Goal: Entertainment & Leisure: Browse casually

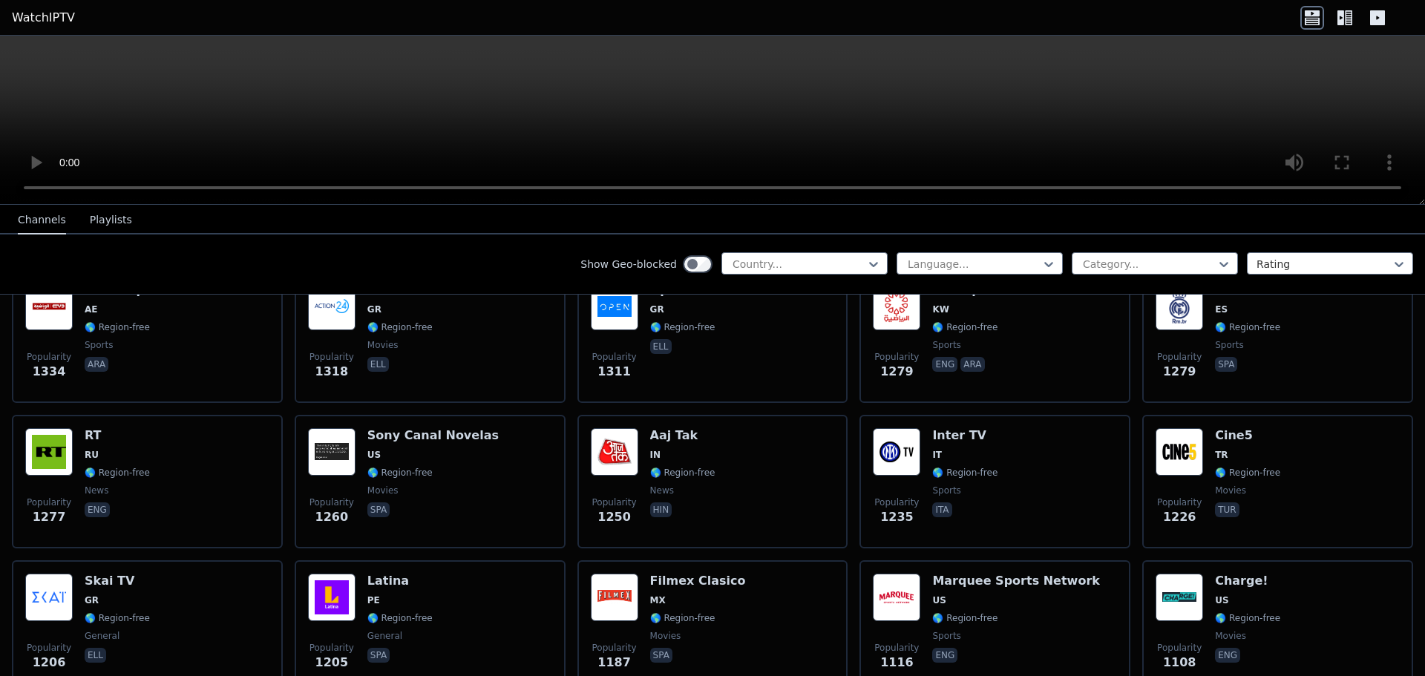
scroll to position [1261, 0]
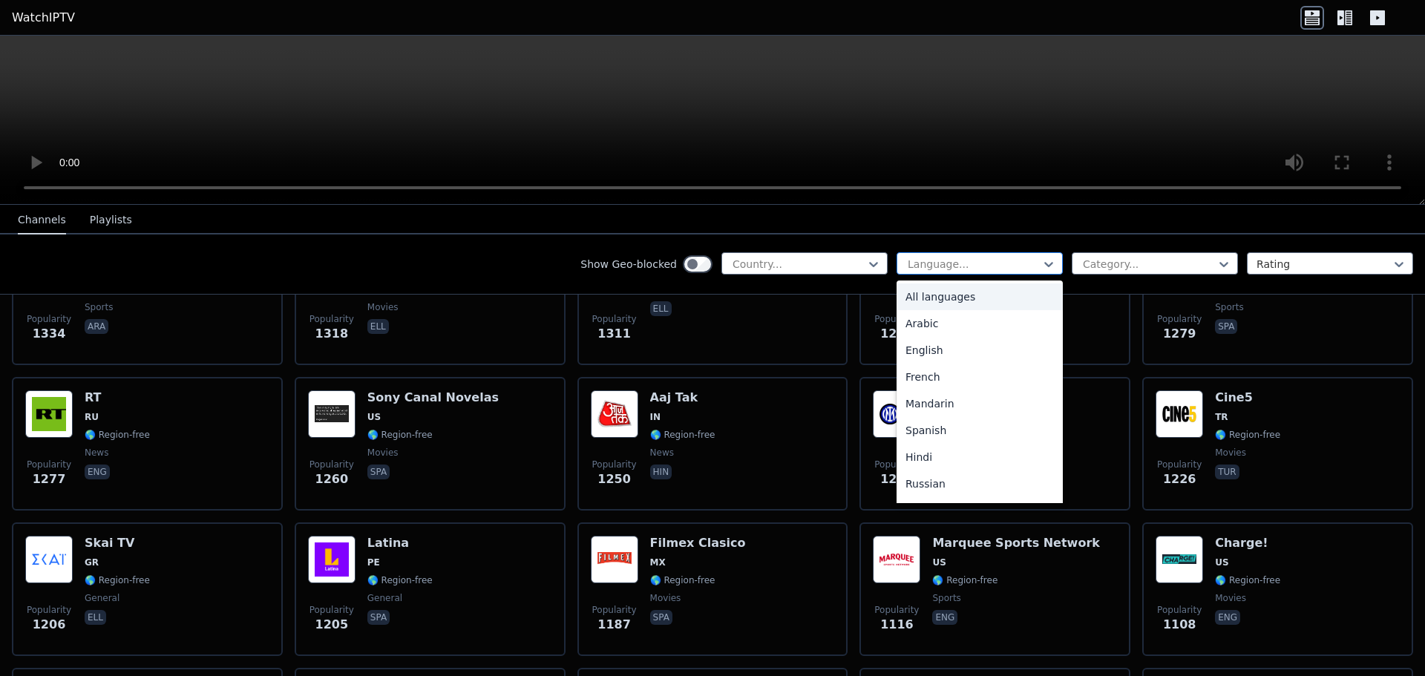
click at [965, 257] on div at bounding box center [973, 264] width 135 height 15
click at [934, 314] on div "German" at bounding box center [979, 320] width 166 height 27
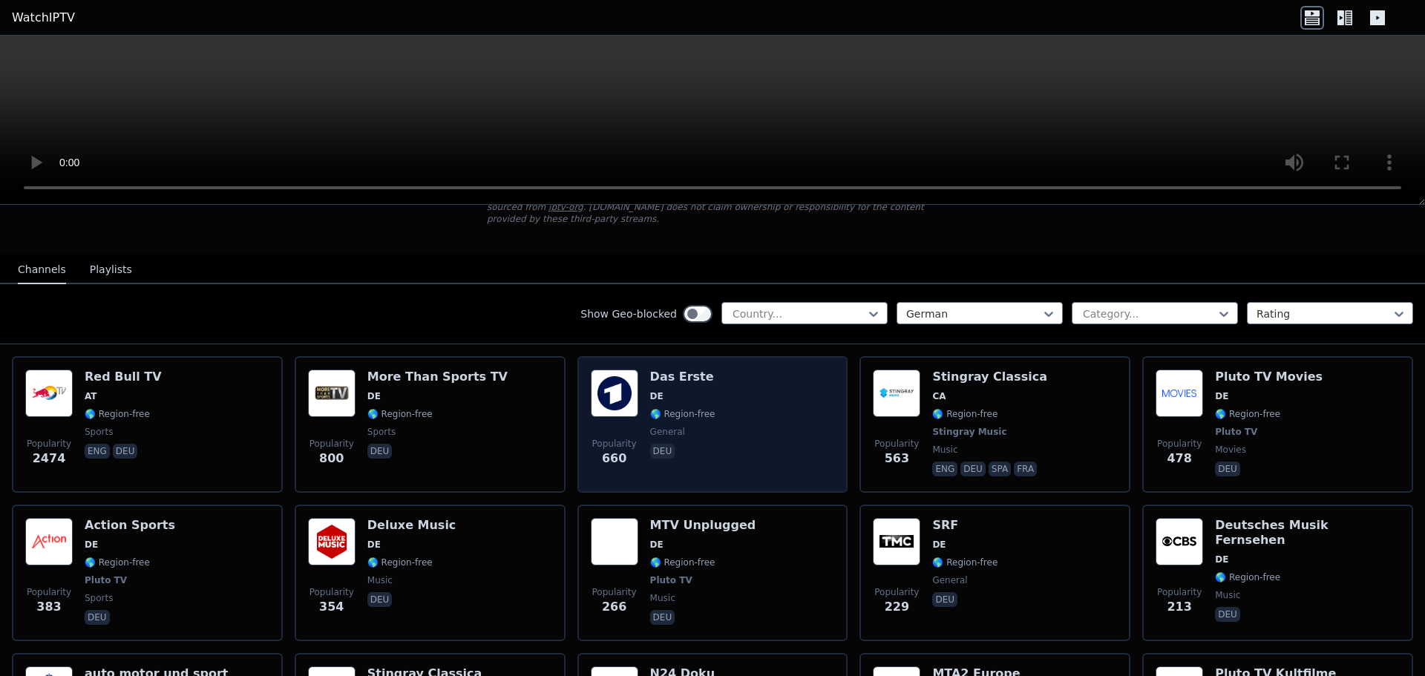
scroll to position [148, 0]
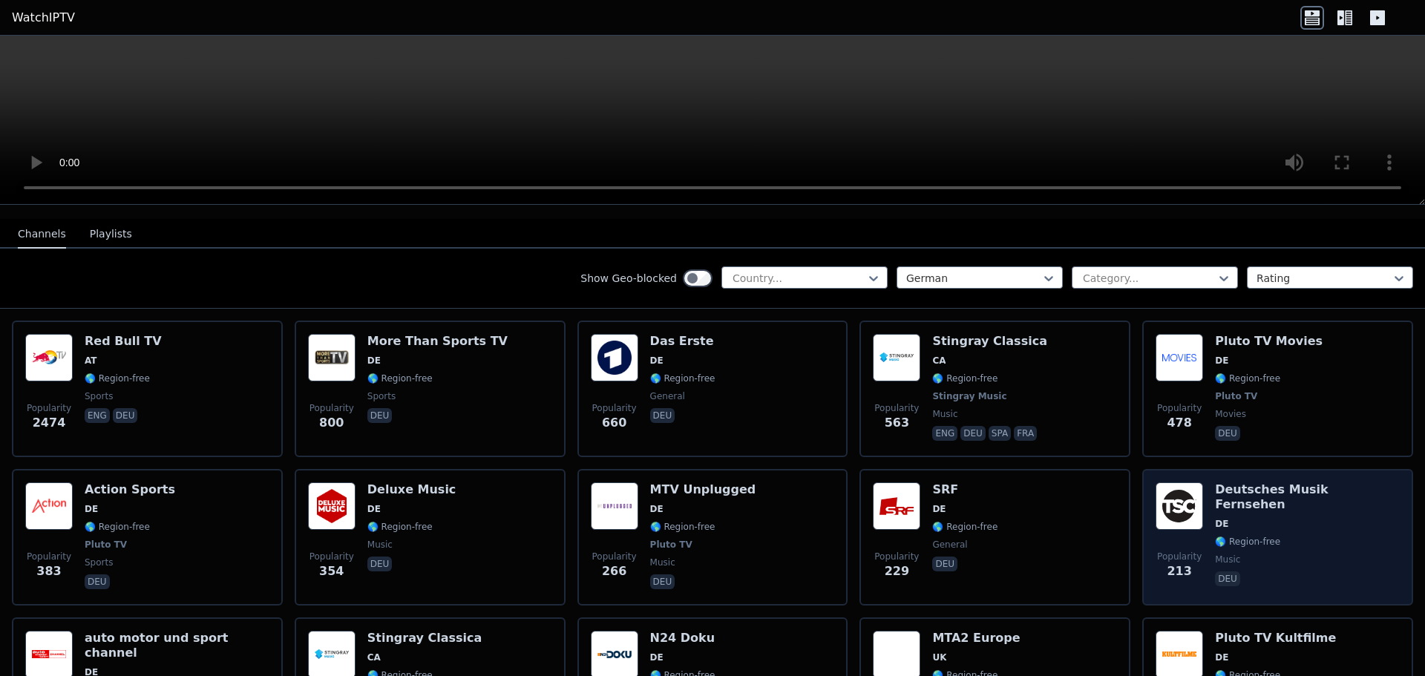
click at [1284, 518] on span "DE" at bounding box center [1307, 524] width 185 height 12
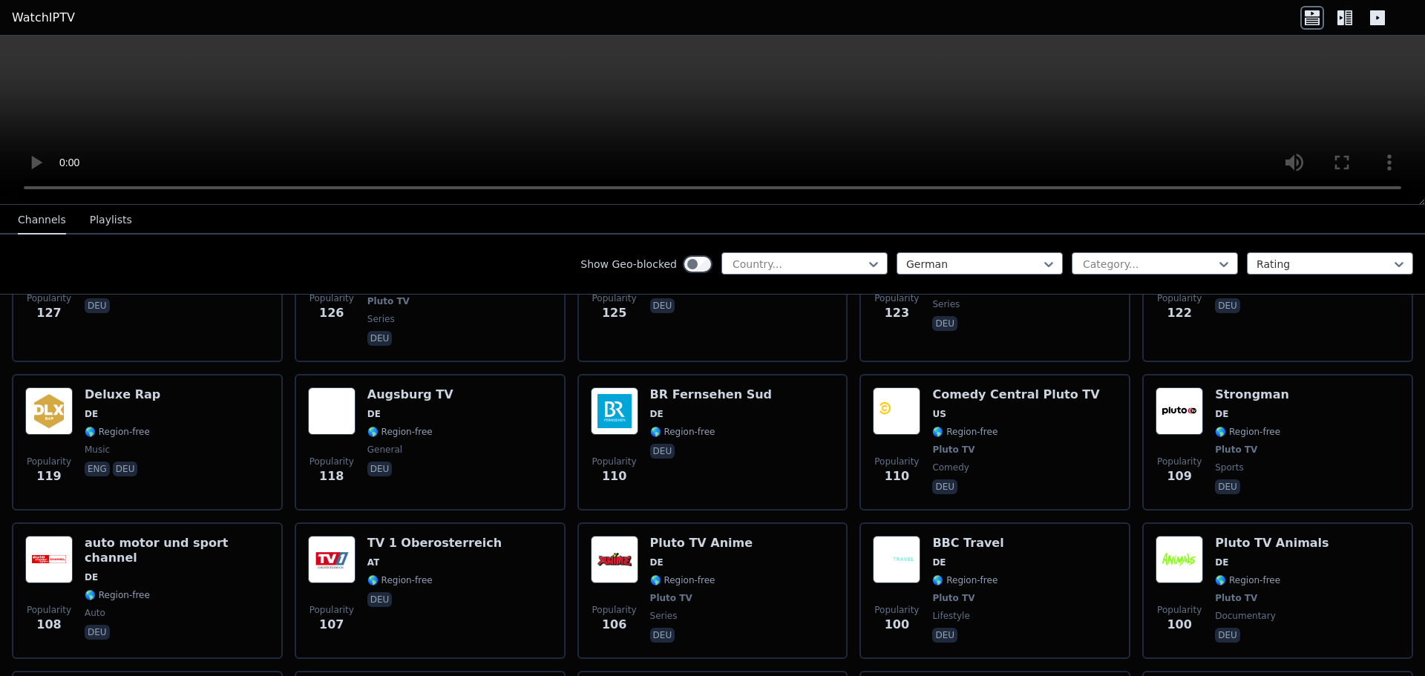
scroll to position [1039, 0]
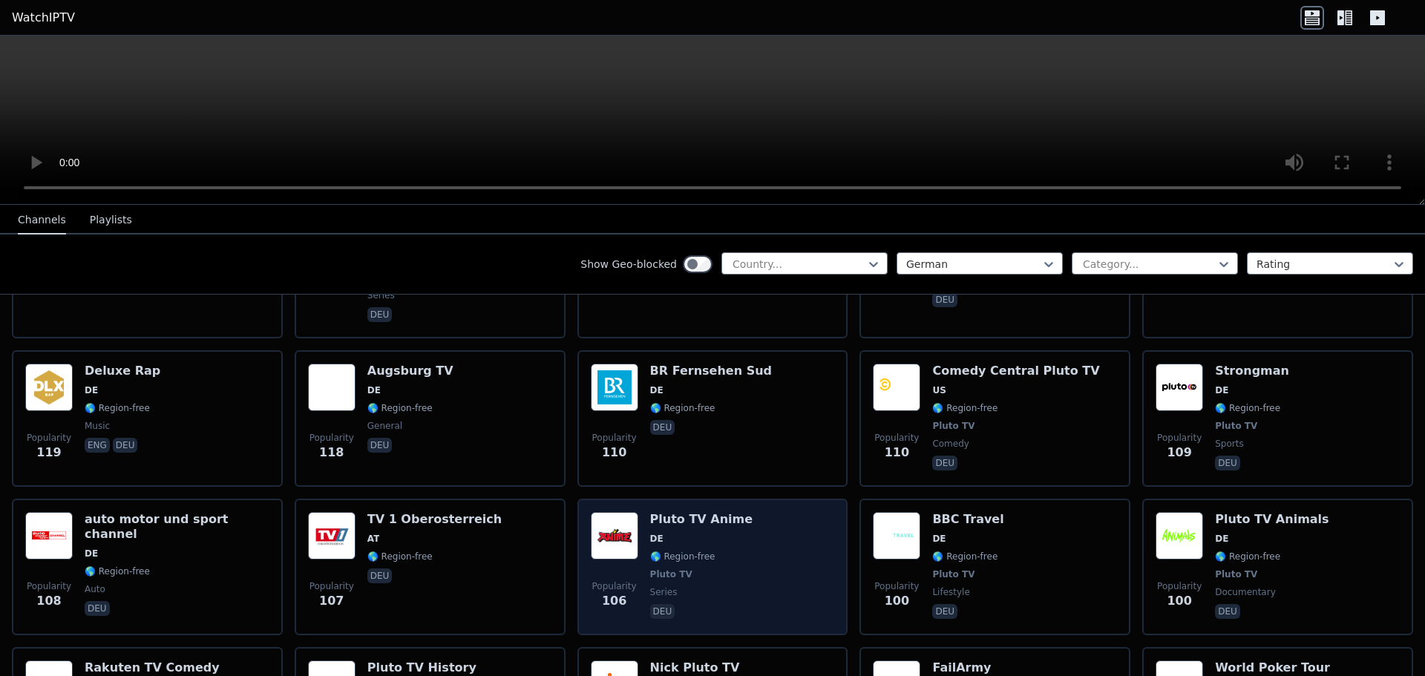
click at [638, 512] on div "Popularity 106 Pluto TV Anime DE 🌎 Region-free Pluto TV series deu" at bounding box center [713, 567] width 244 height 110
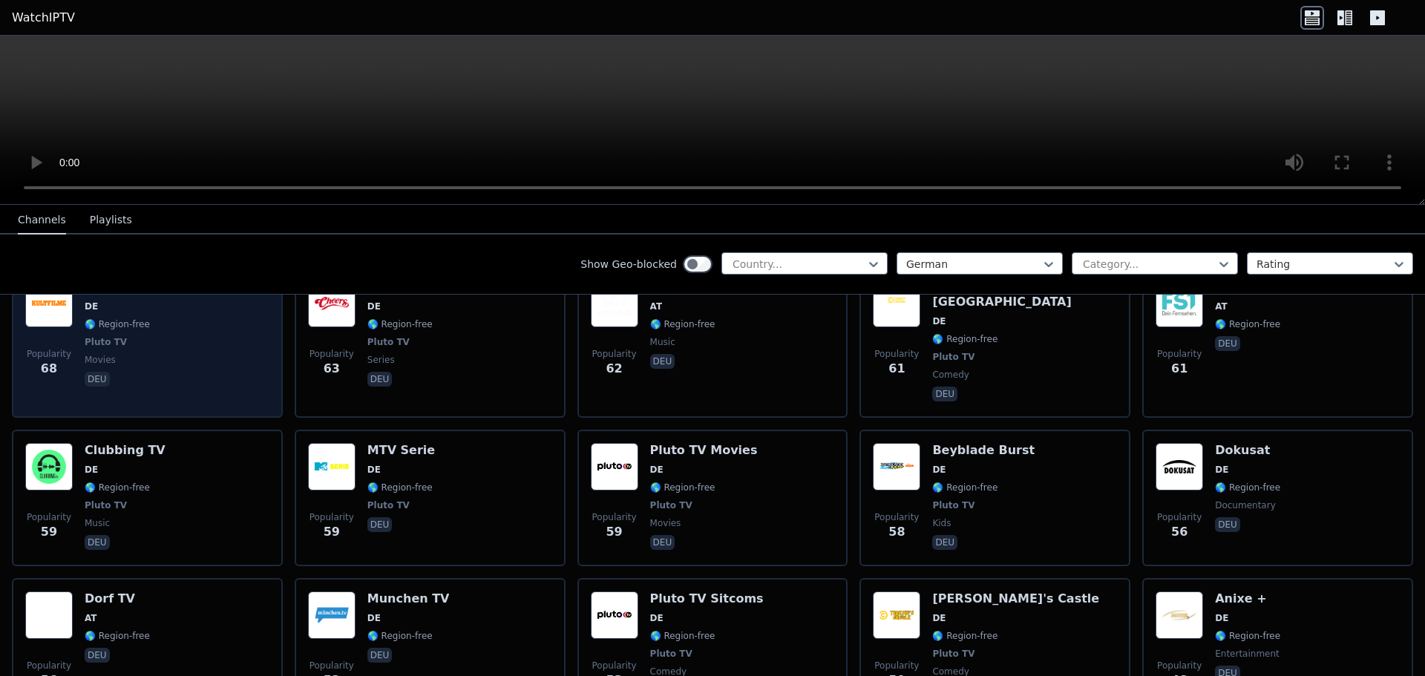
scroll to position [2077, 0]
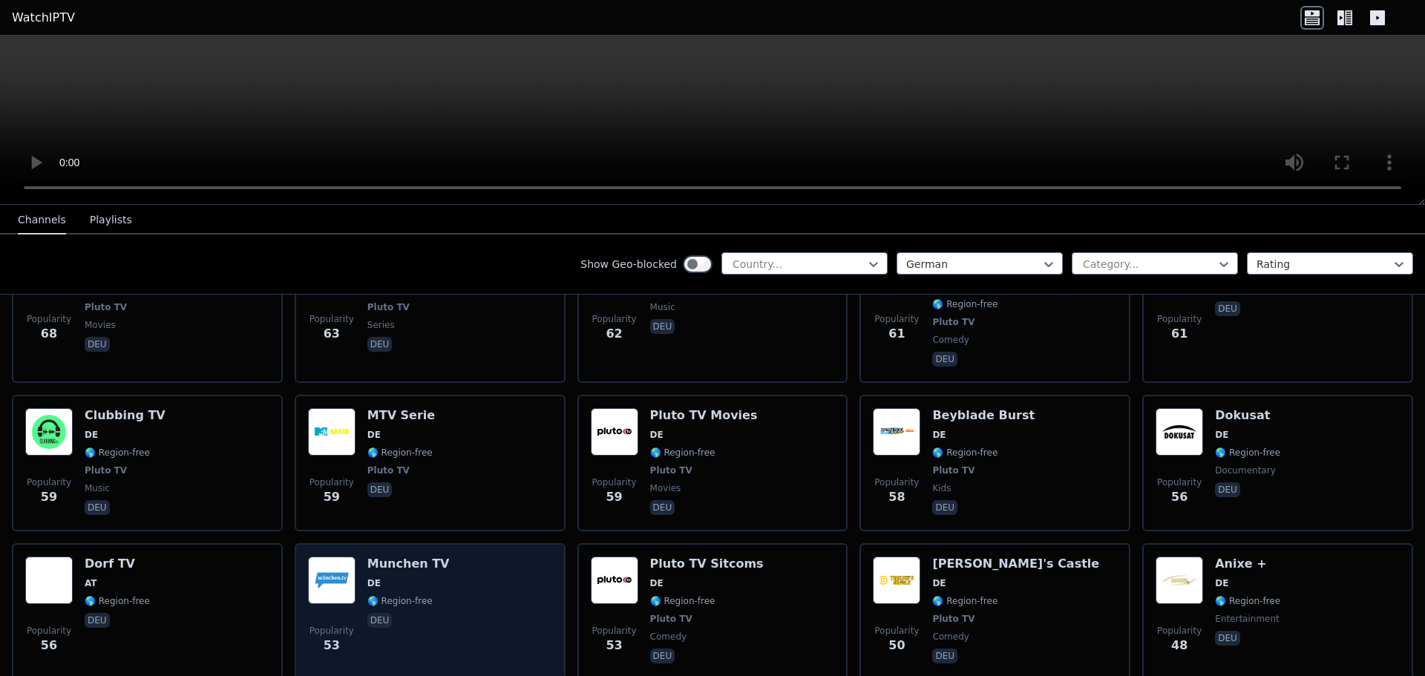
click at [372, 556] on div "Munchen TV DE 🌎 Region-free deu" at bounding box center [408, 611] width 82 height 110
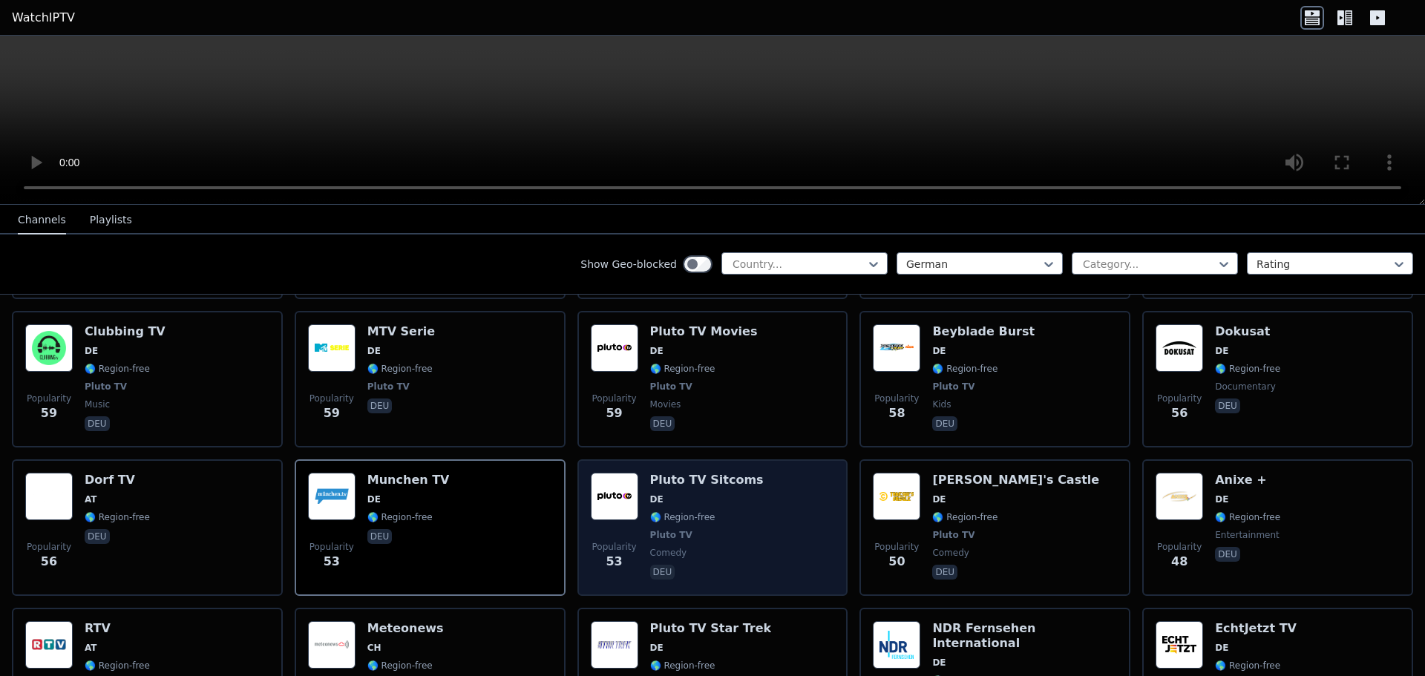
scroll to position [2226, 0]
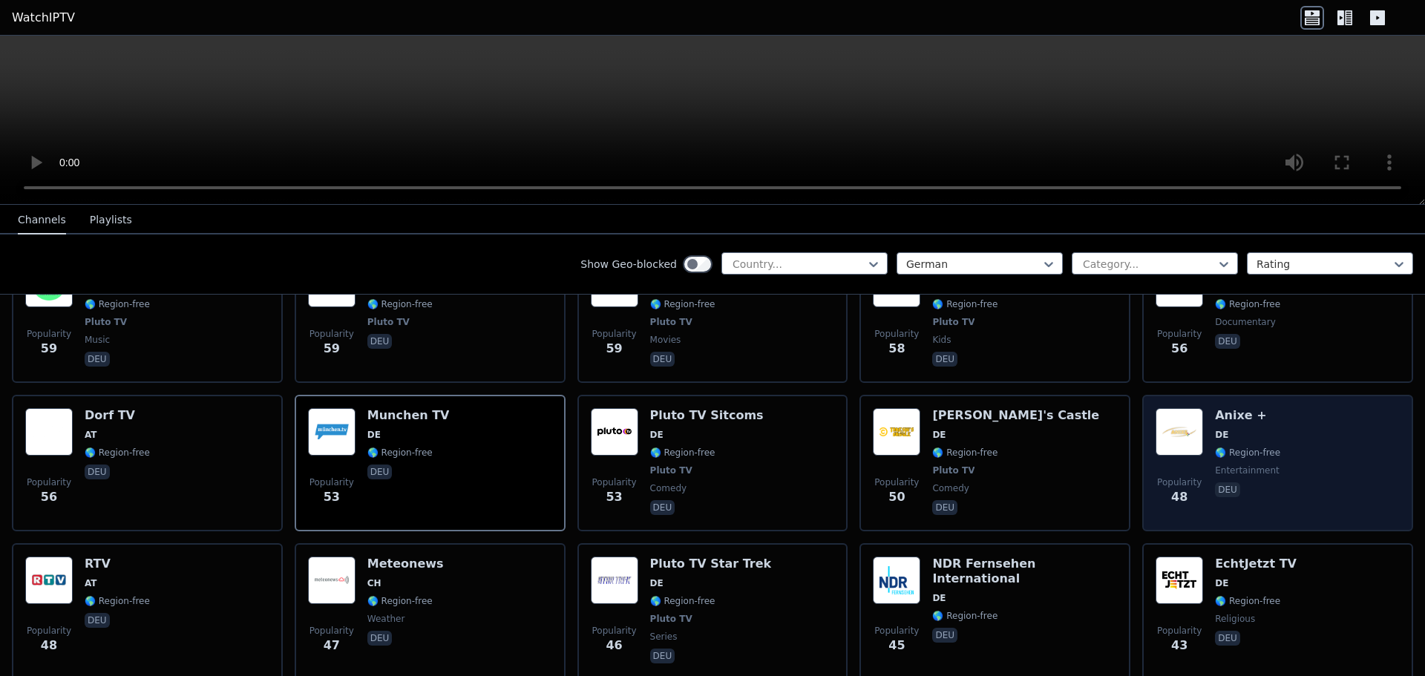
click at [1236, 429] on span "DE" at bounding box center [1247, 435] width 65 height 12
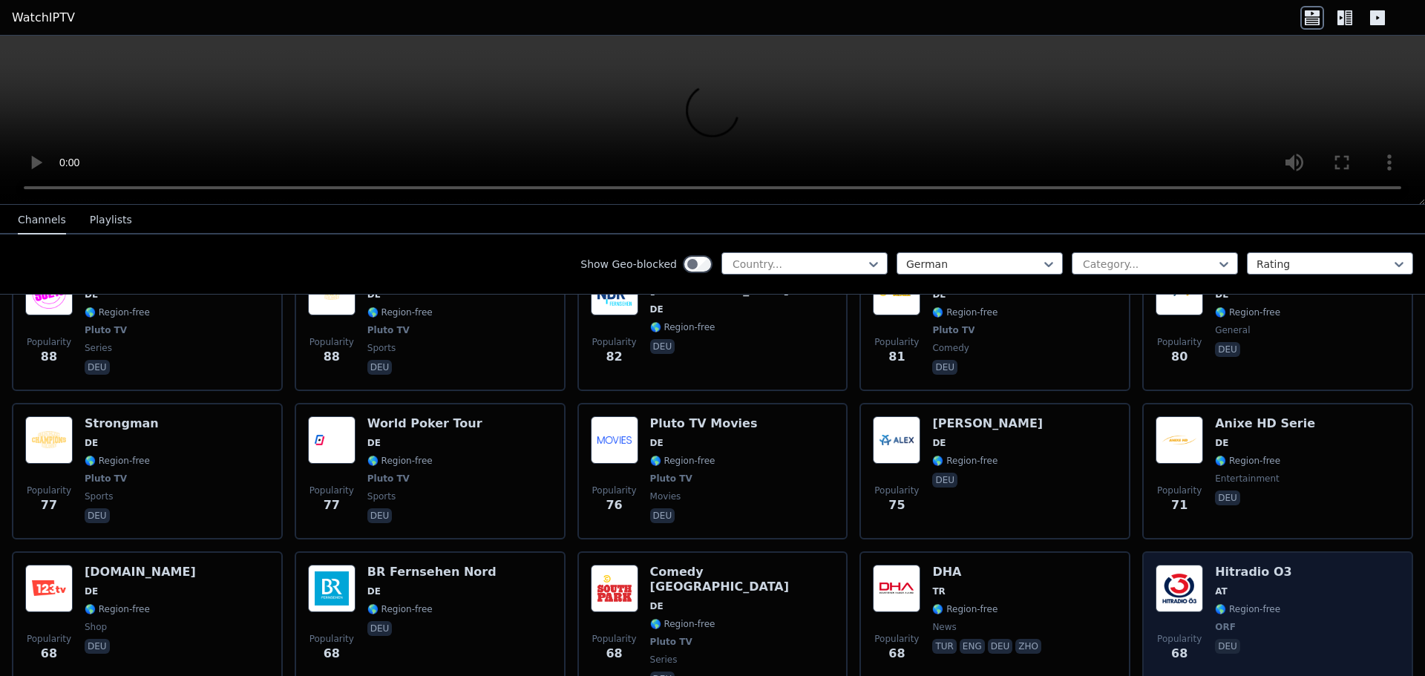
scroll to position [1558, 0]
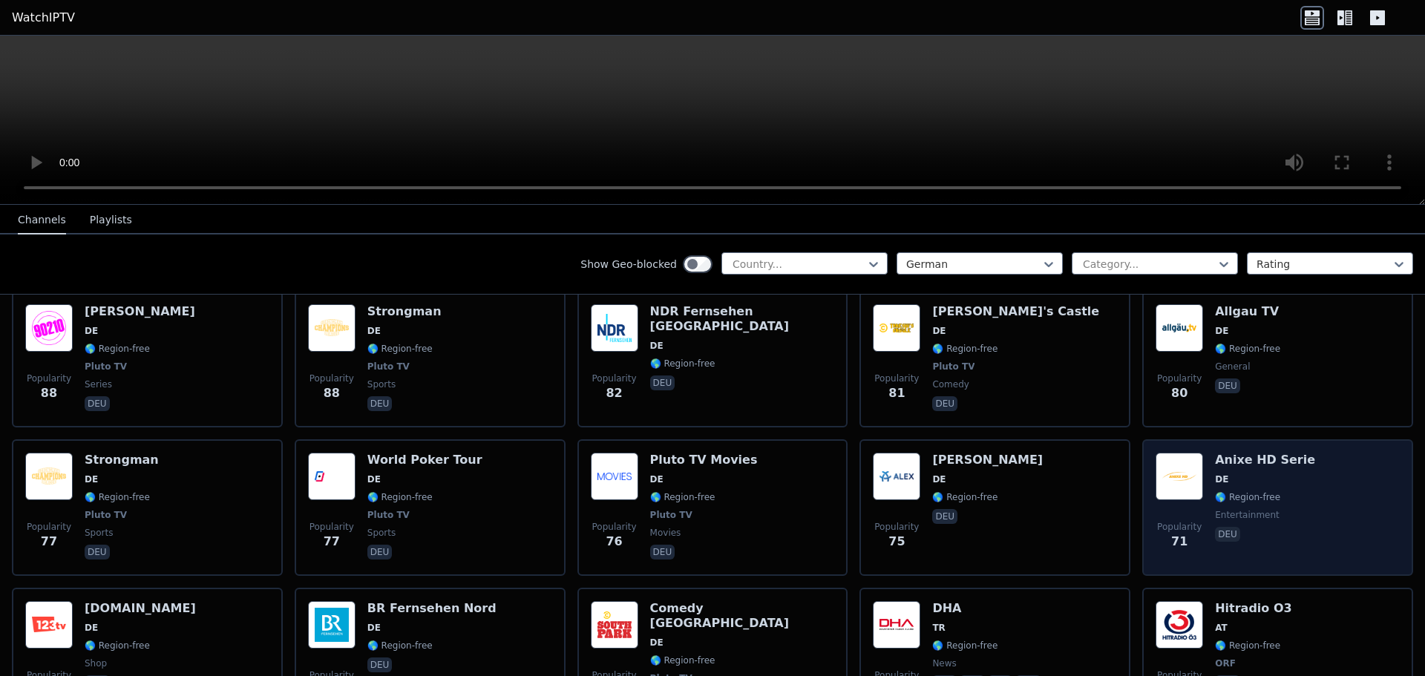
click at [1215, 453] on div "Anixe HD Serie DE 🌎 Region-free entertainment deu" at bounding box center [1265, 508] width 100 height 110
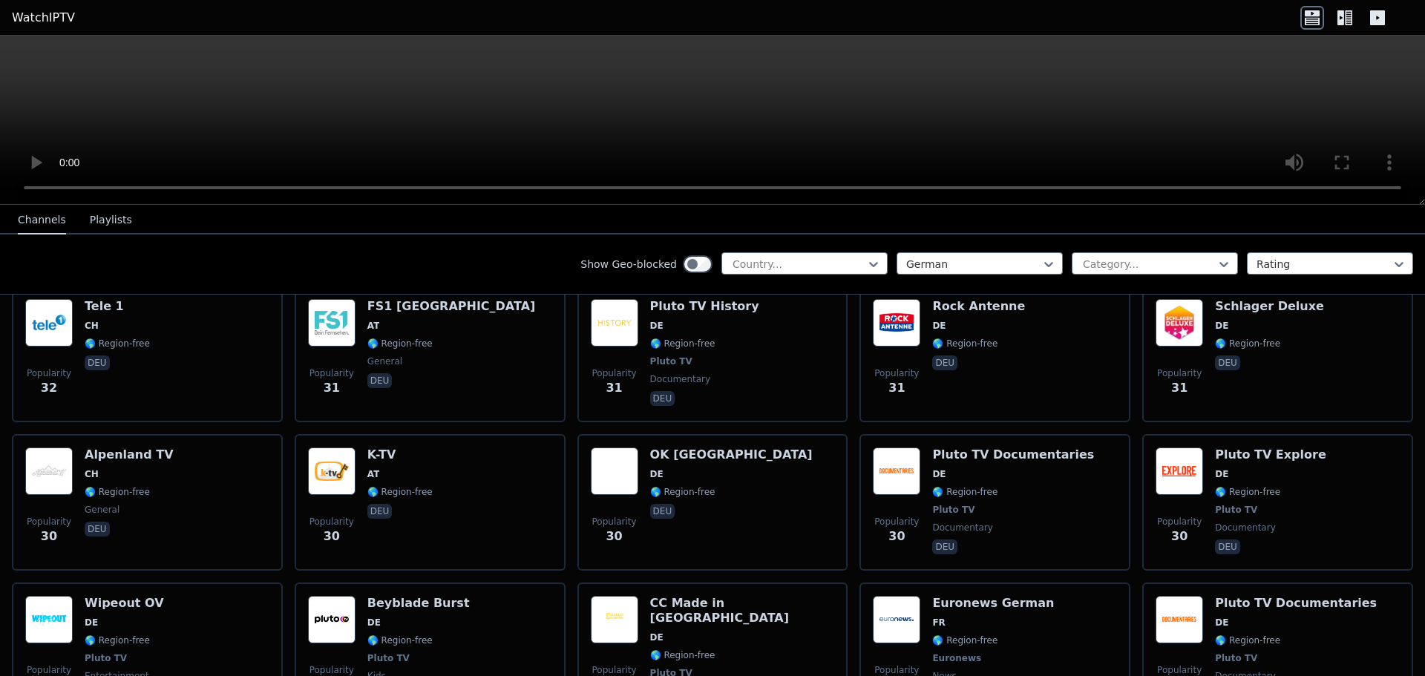
scroll to position [3710, 0]
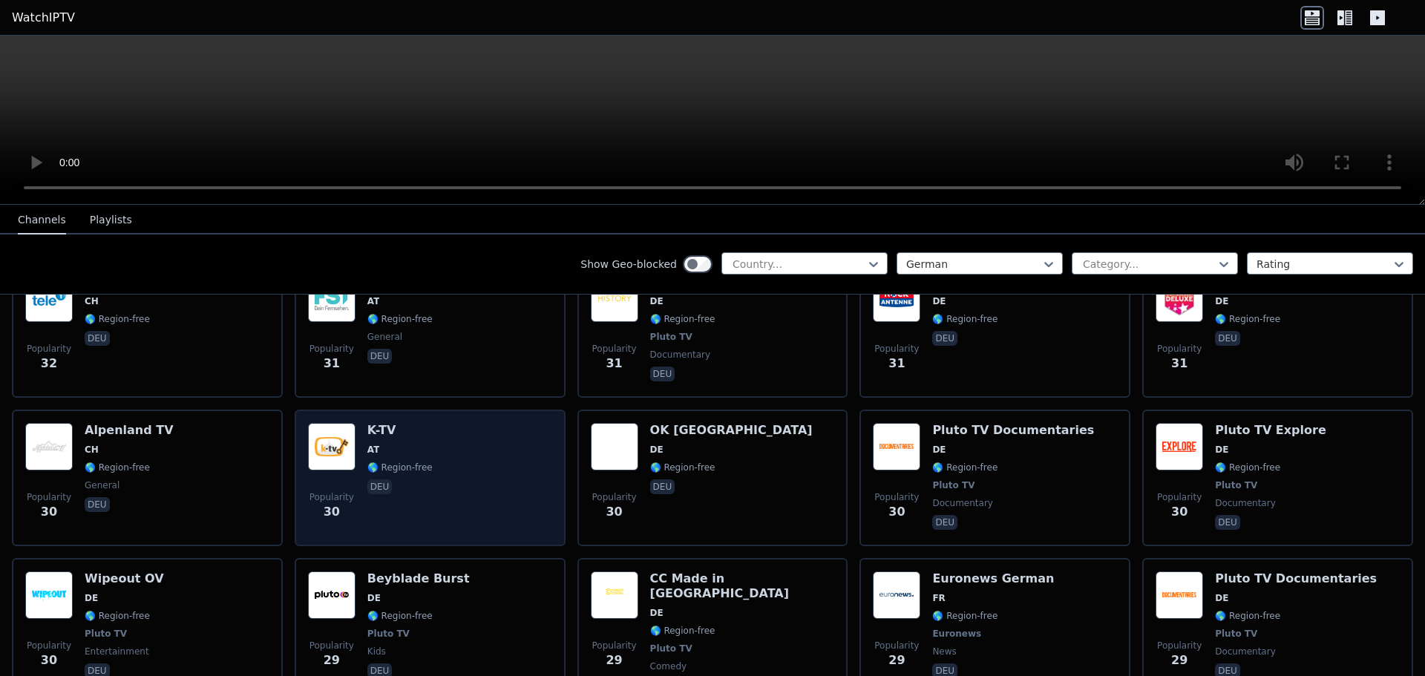
click at [488, 423] on div "Popularity 30 K-TV AT 🌎 Region-free deu" at bounding box center [430, 478] width 244 height 110
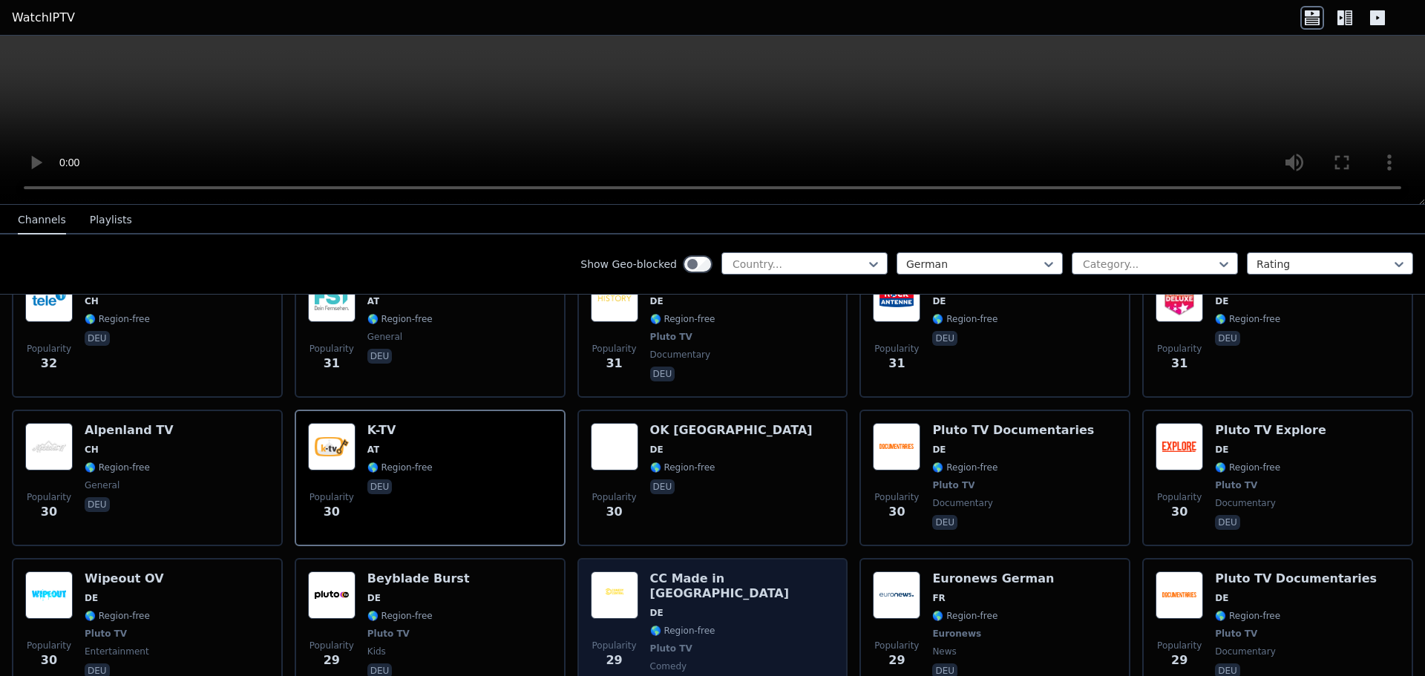
click at [763, 571] on div "Popularity 29 CC Made in [GEOGRAPHIC_DATA] DE 🌎 Region-free Pluto TV comedy deu" at bounding box center [713, 633] width 244 height 125
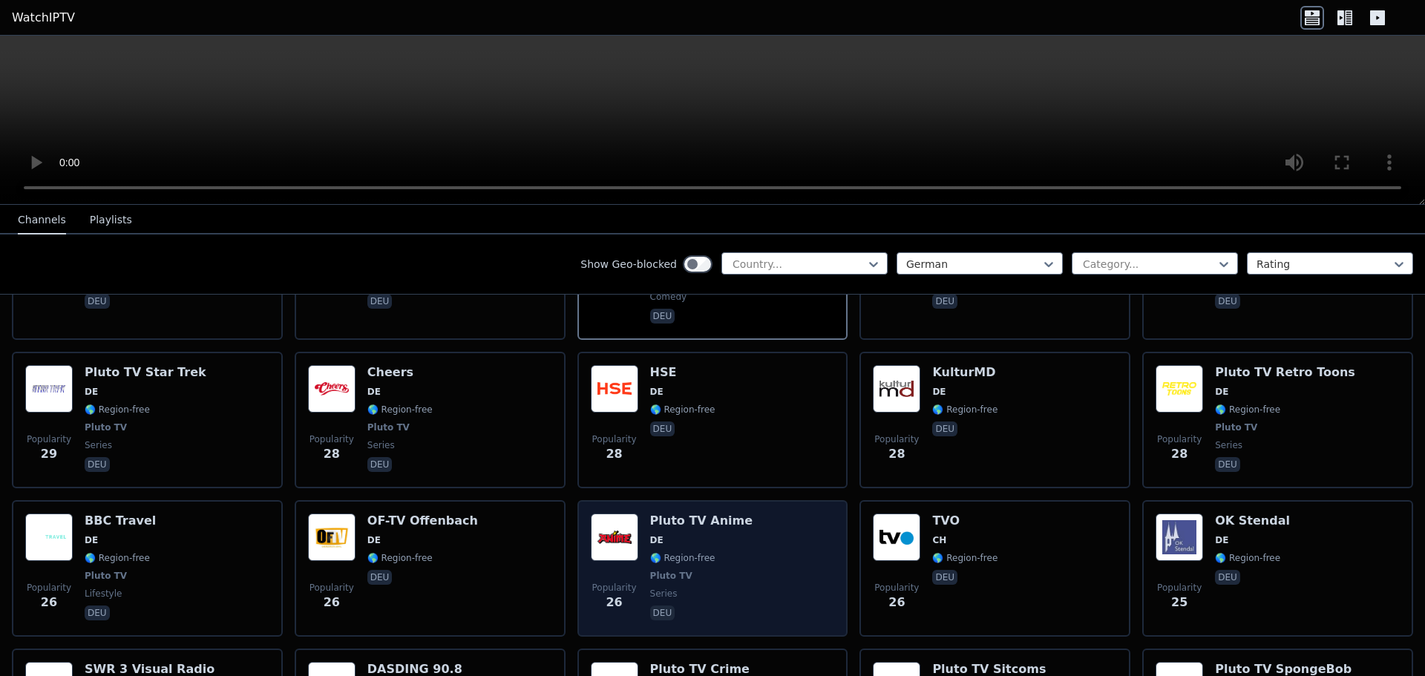
scroll to position [4081, 0]
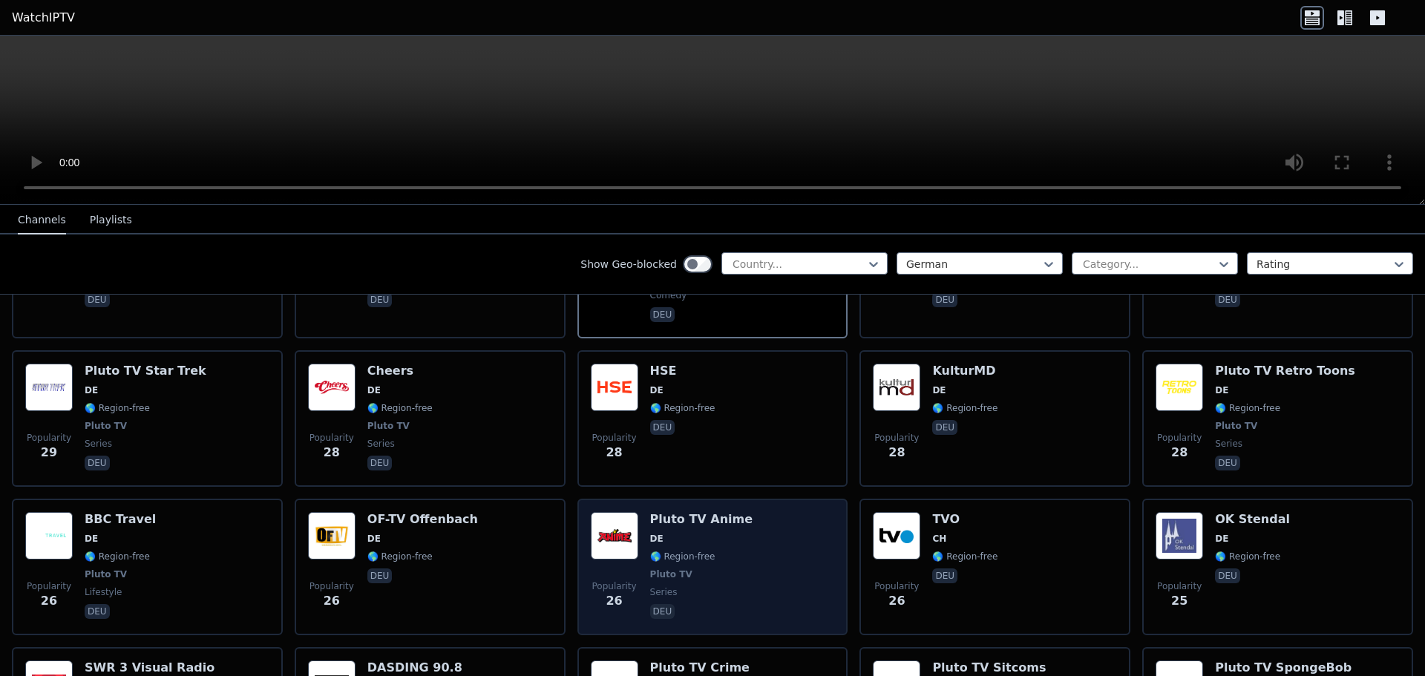
click at [729, 533] on span "DE" at bounding box center [701, 539] width 102 height 12
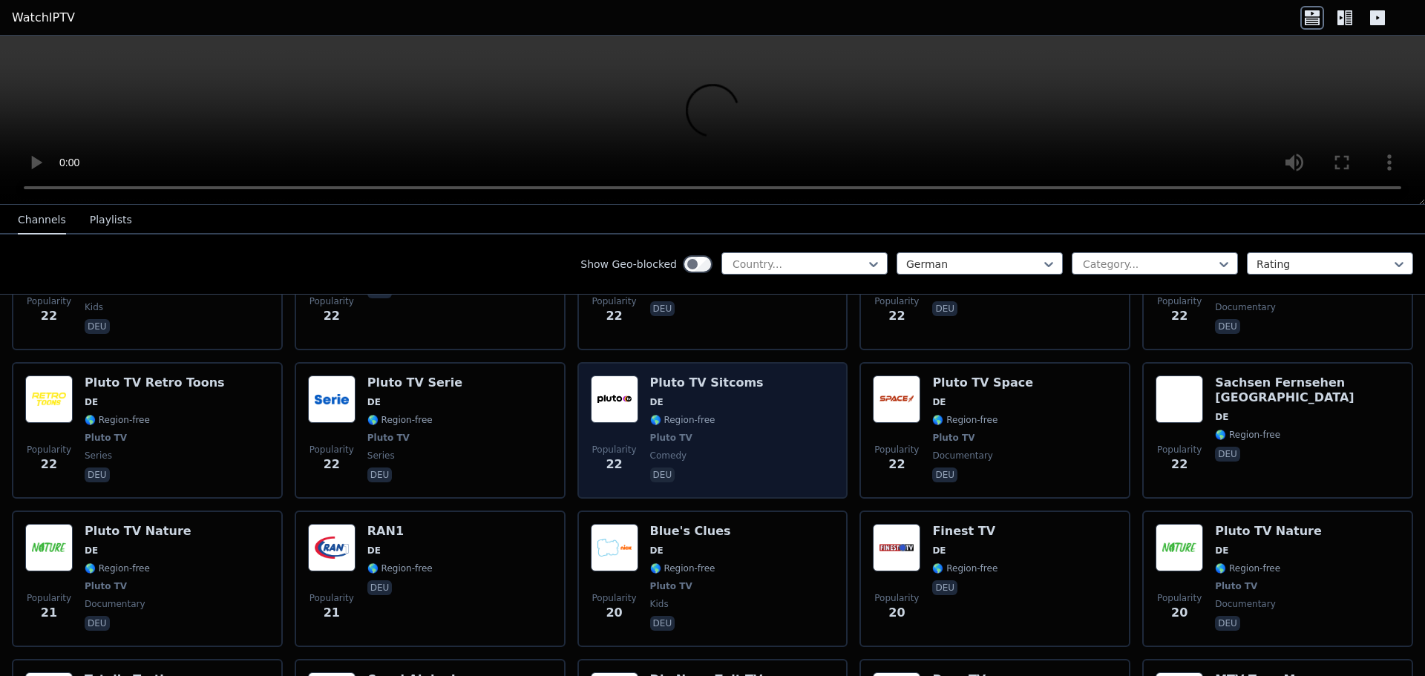
scroll to position [4897, 0]
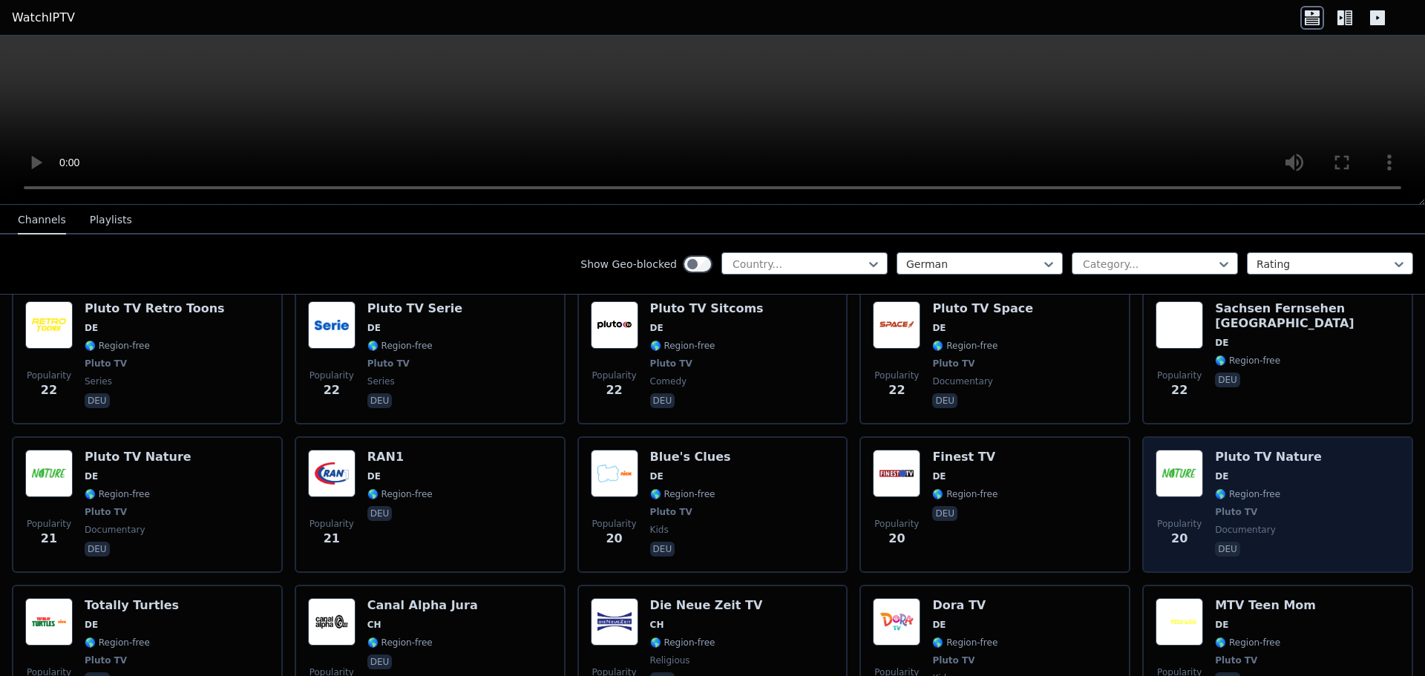
click at [1258, 470] on span "DE" at bounding box center [1268, 476] width 107 height 12
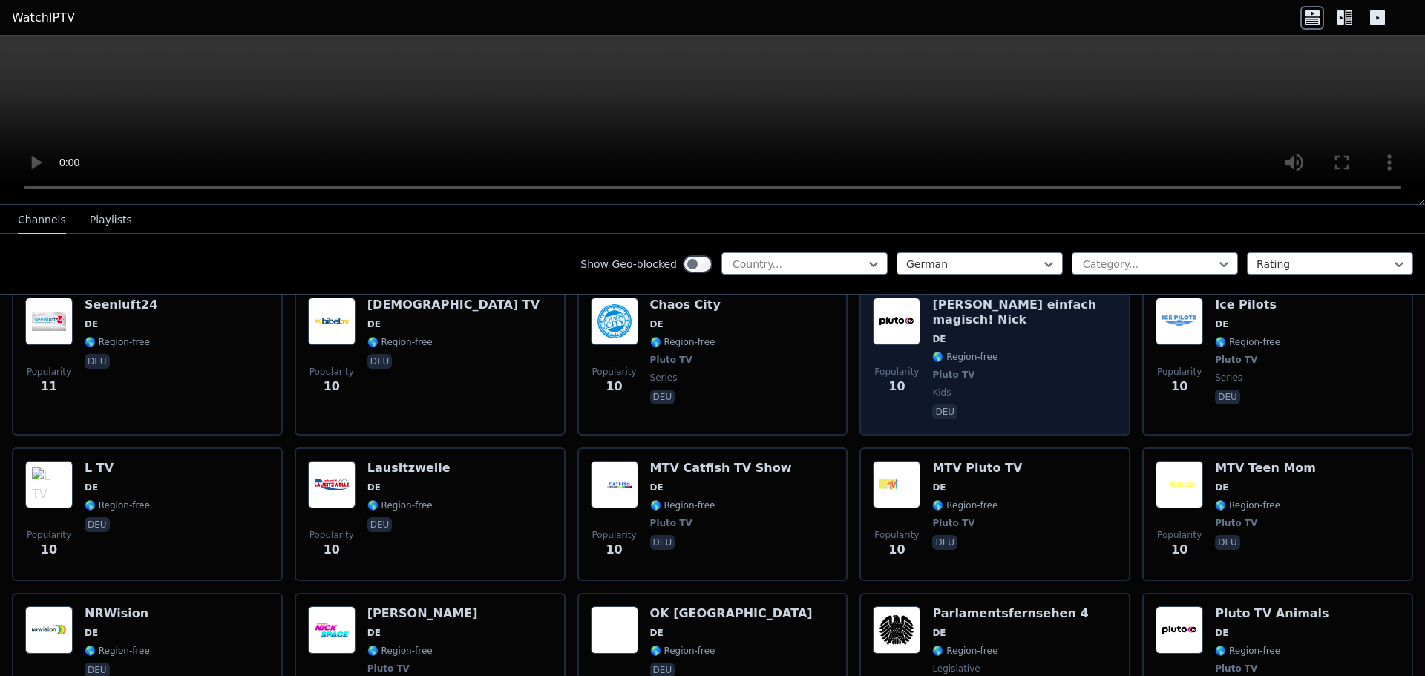
scroll to position [7302, 0]
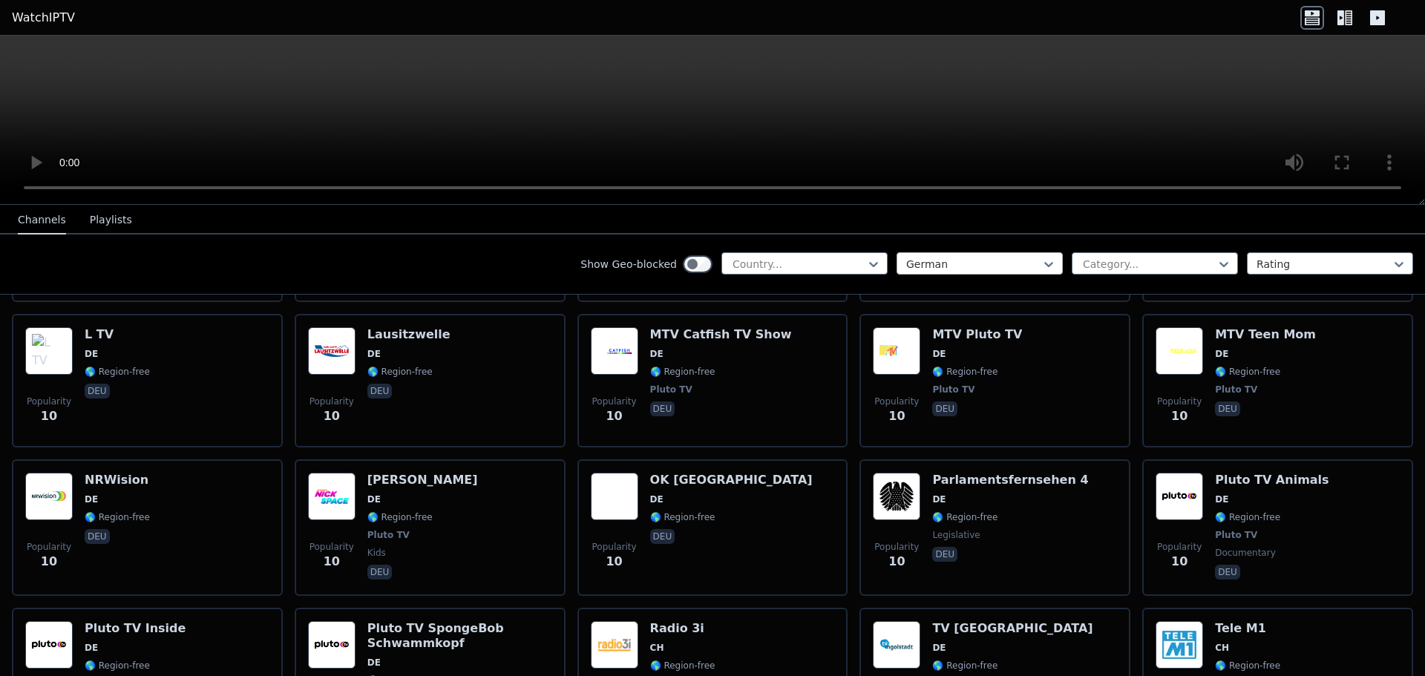
click at [984, 274] on div "German Category... Rating" at bounding box center [1154, 264] width 516 height 24
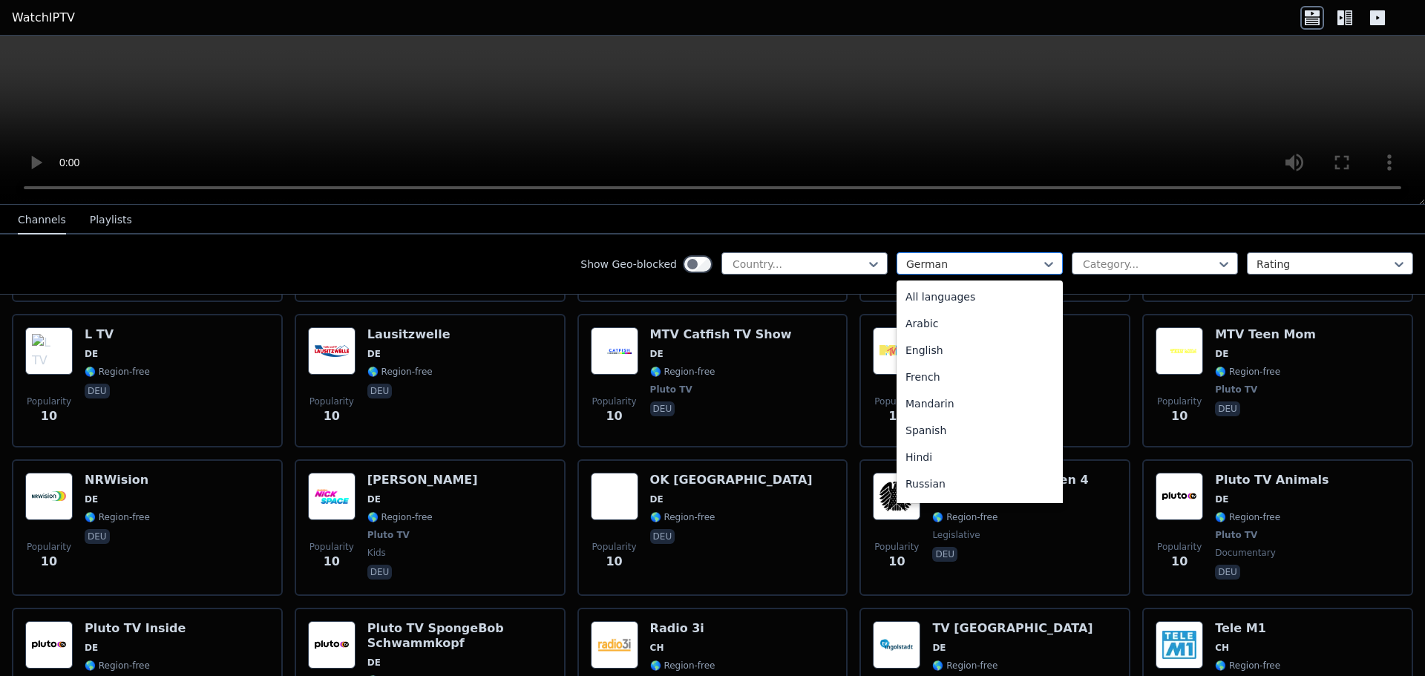
click at [981, 266] on div at bounding box center [973, 264] width 135 height 15
click at [938, 345] on div "English" at bounding box center [979, 350] width 166 height 27
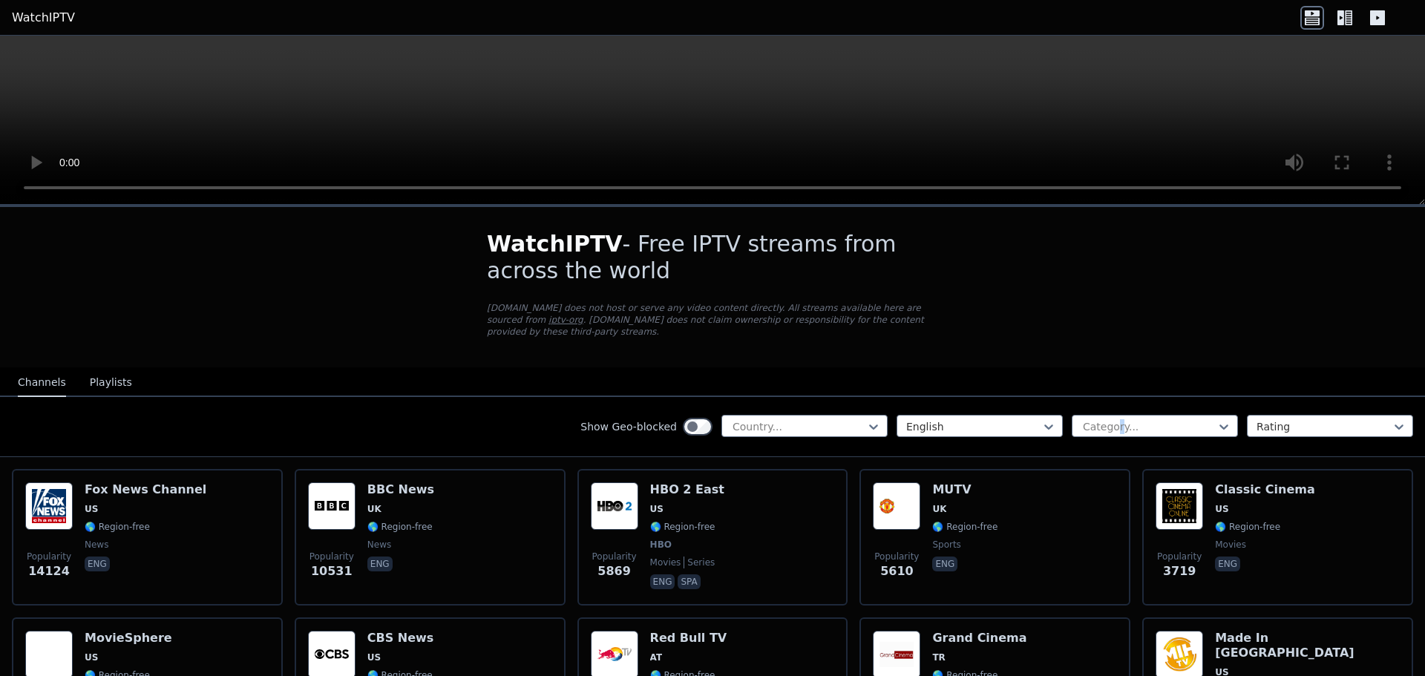
click at [1107, 397] on div "Show Geo-blocked Country... English Category... Rating" at bounding box center [712, 427] width 1425 height 60
click at [1111, 419] on div at bounding box center [1148, 426] width 135 height 15
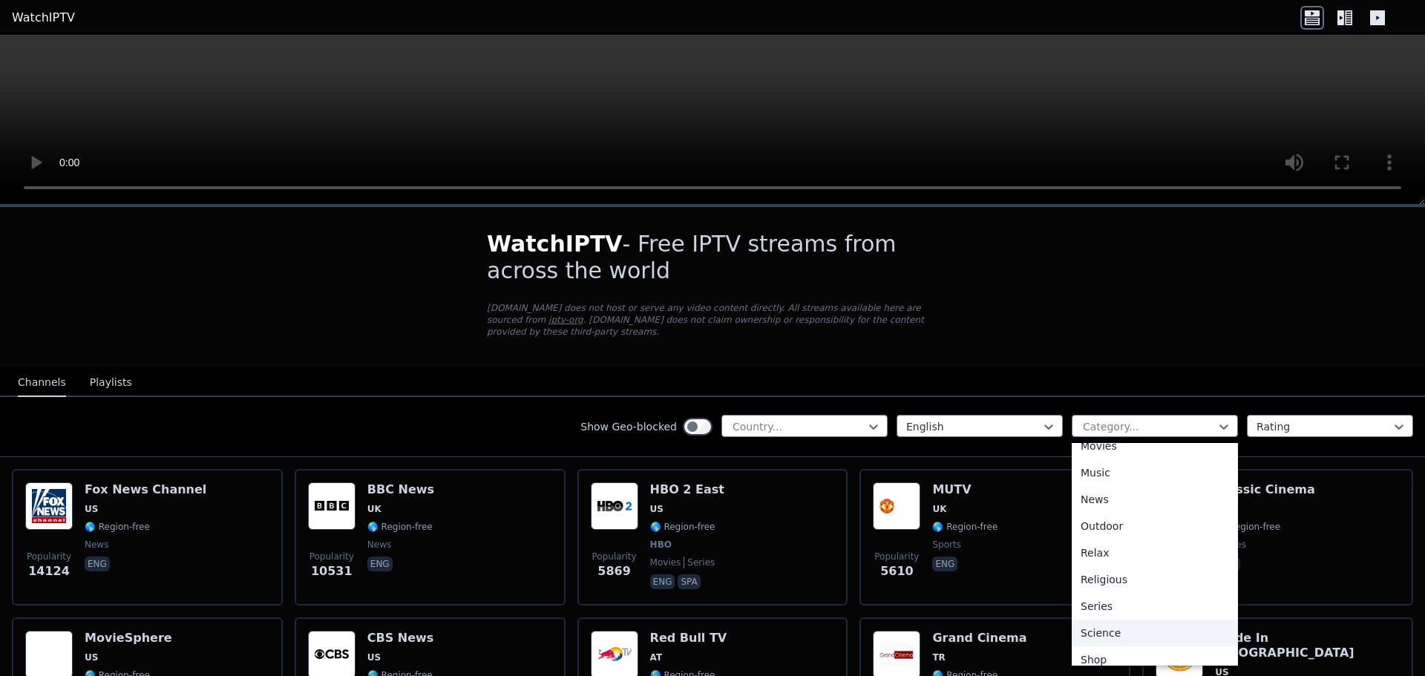
scroll to position [445, 0]
click at [1081, 642] on div "Sports" at bounding box center [1154, 655] width 166 height 27
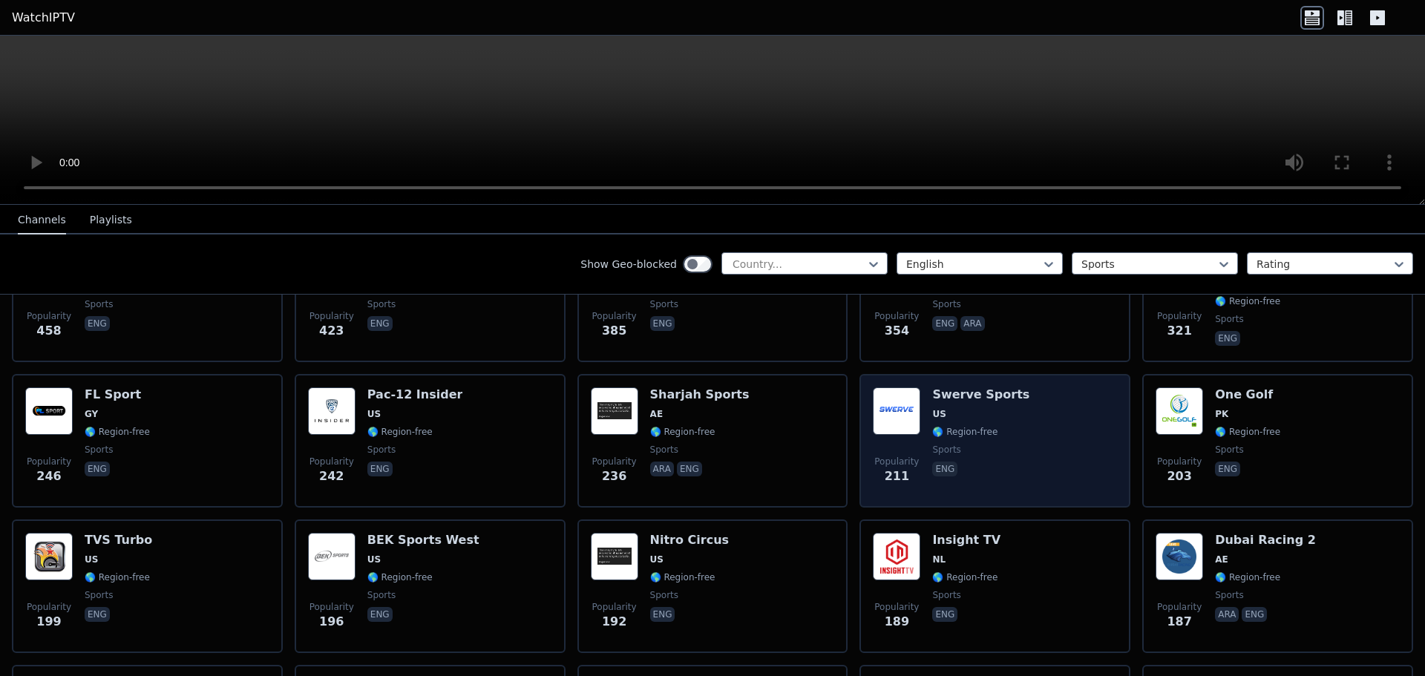
scroll to position [742, 0]
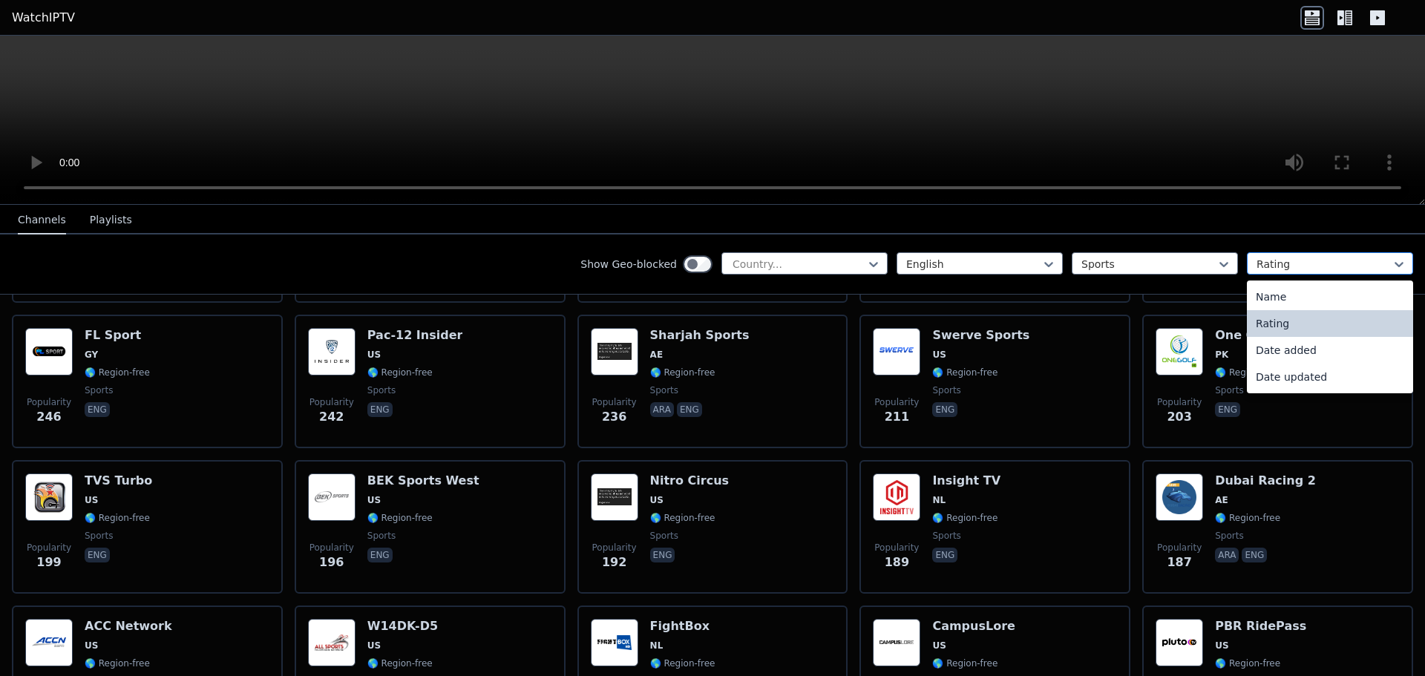
click at [1279, 270] on div at bounding box center [1323, 264] width 135 height 15
click at [1262, 326] on div "Rating" at bounding box center [1329, 323] width 166 height 27
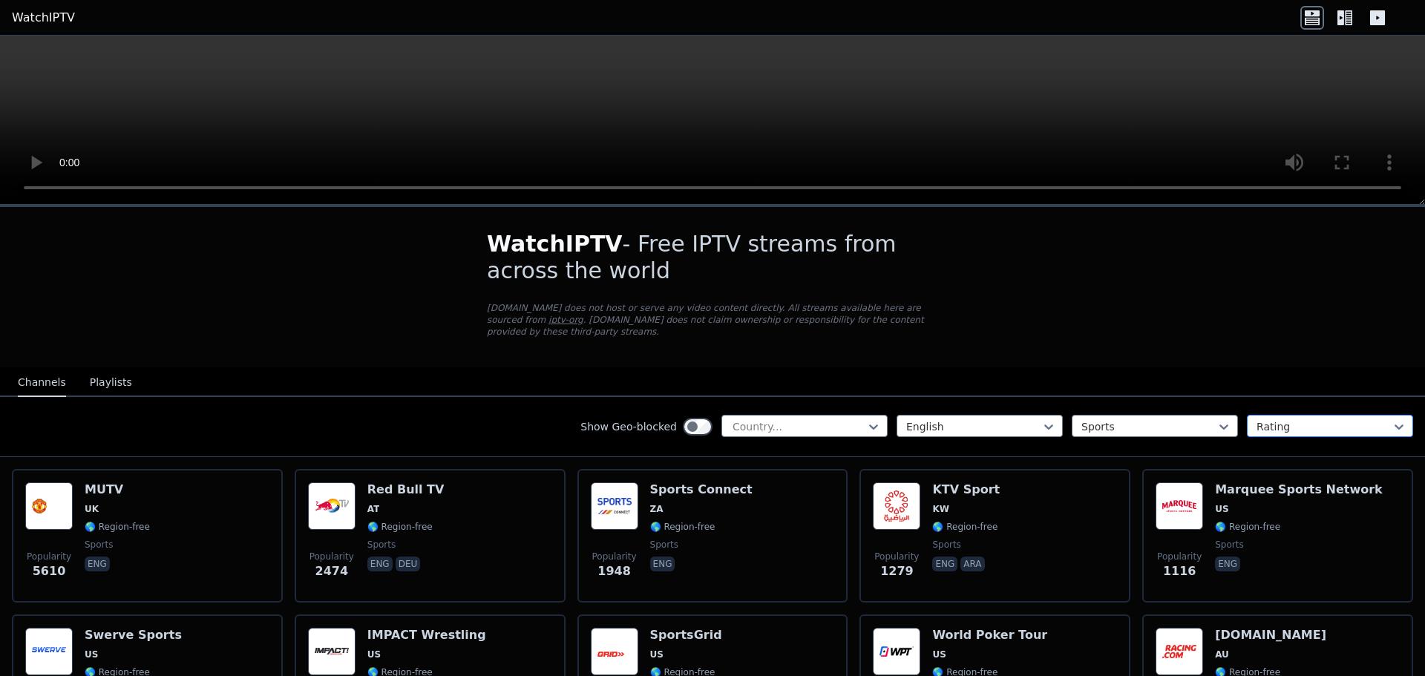
click at [1246, 415] on div "Rating" at bounding box center [1329, 426] width 166 height 22
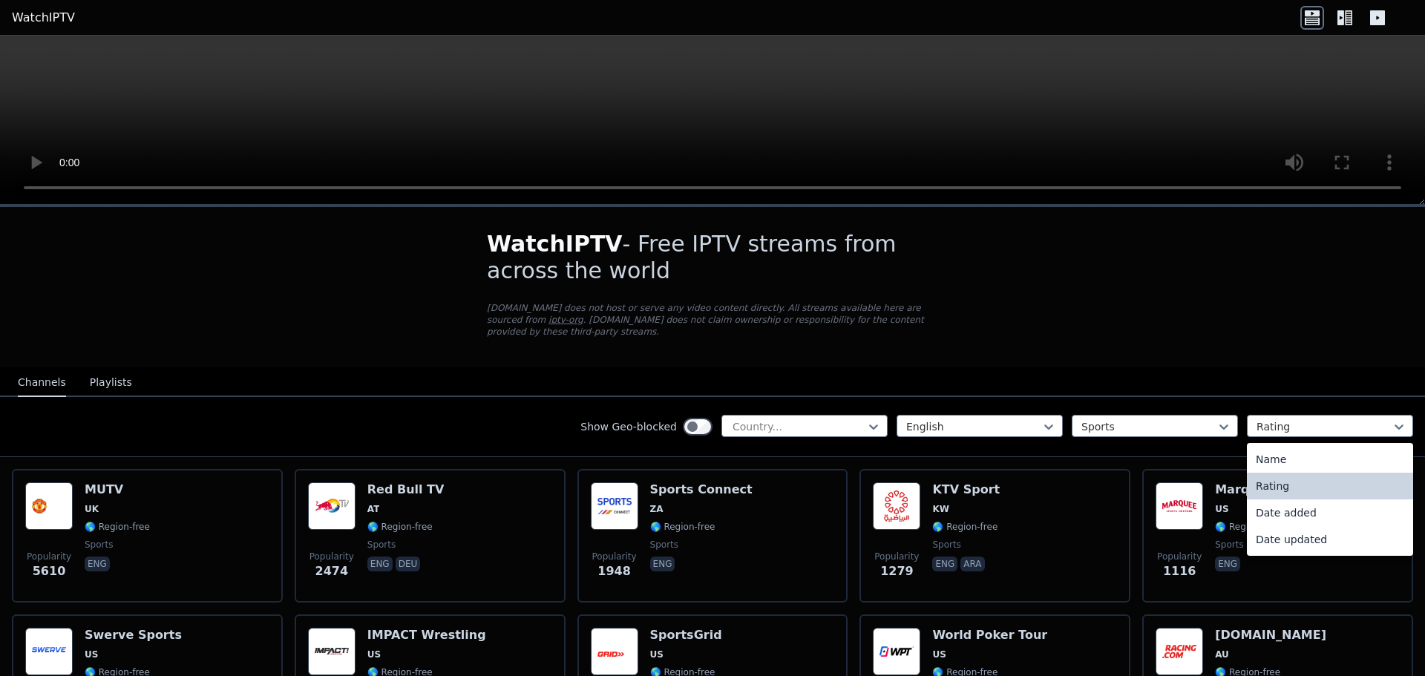
click at [1278, 473] on div "Rating" at bounding box center [1329, 486] width 166 height 27
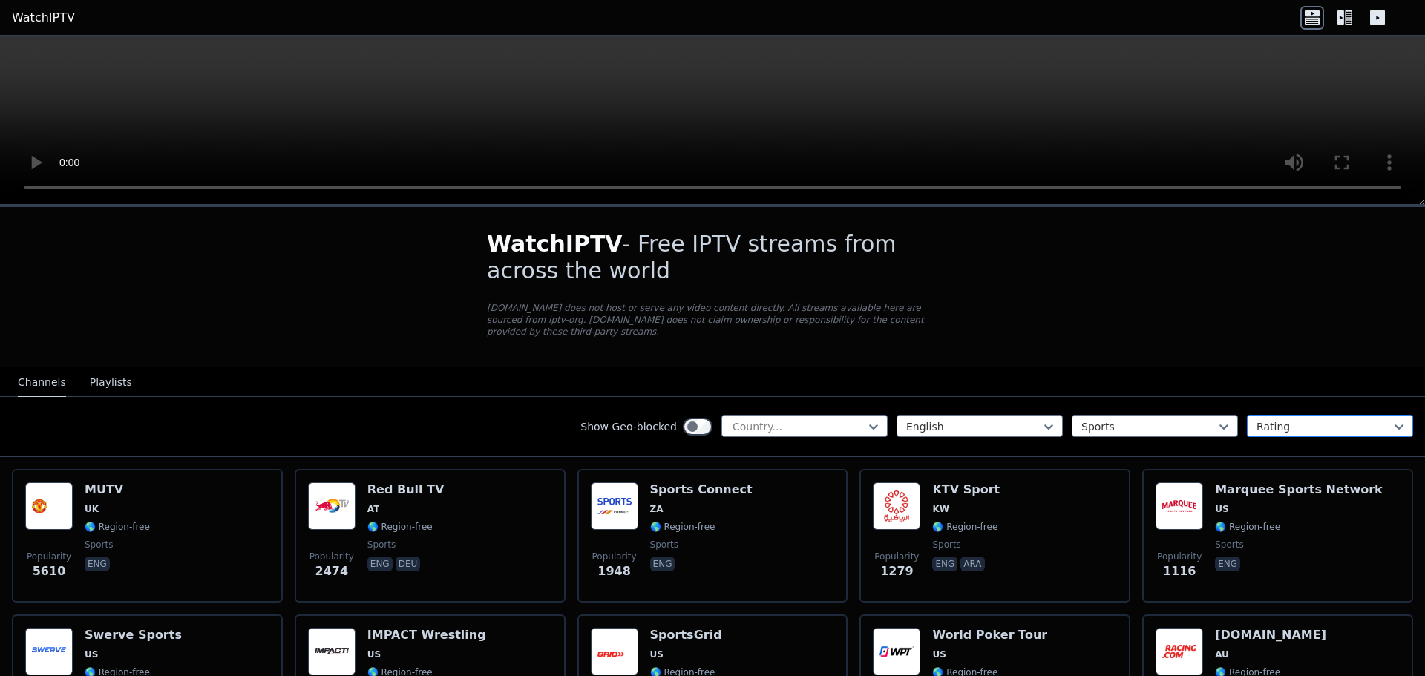
click at [1282, 419] on div at bounding box center [1323, 426] width 135 height 15
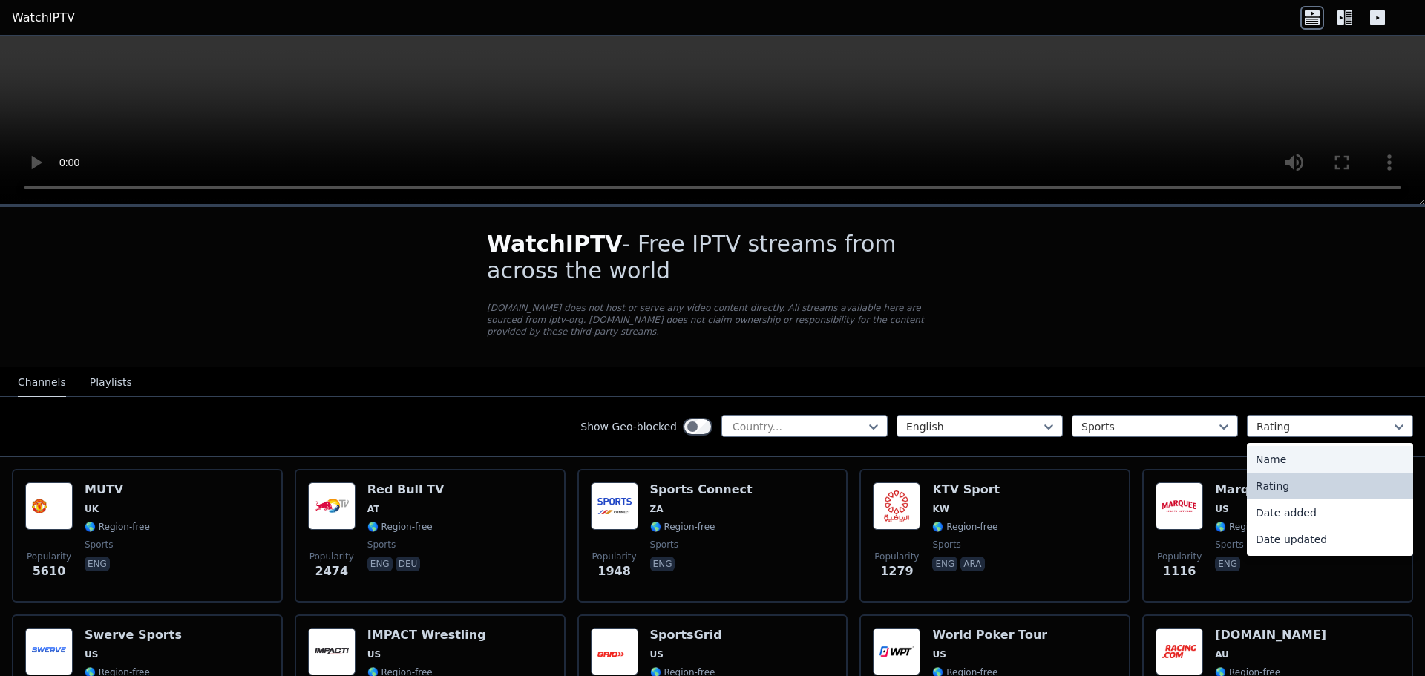
click at [1282, 446] on div "Name" at bounding box center [1329, 459] width 166 height 27
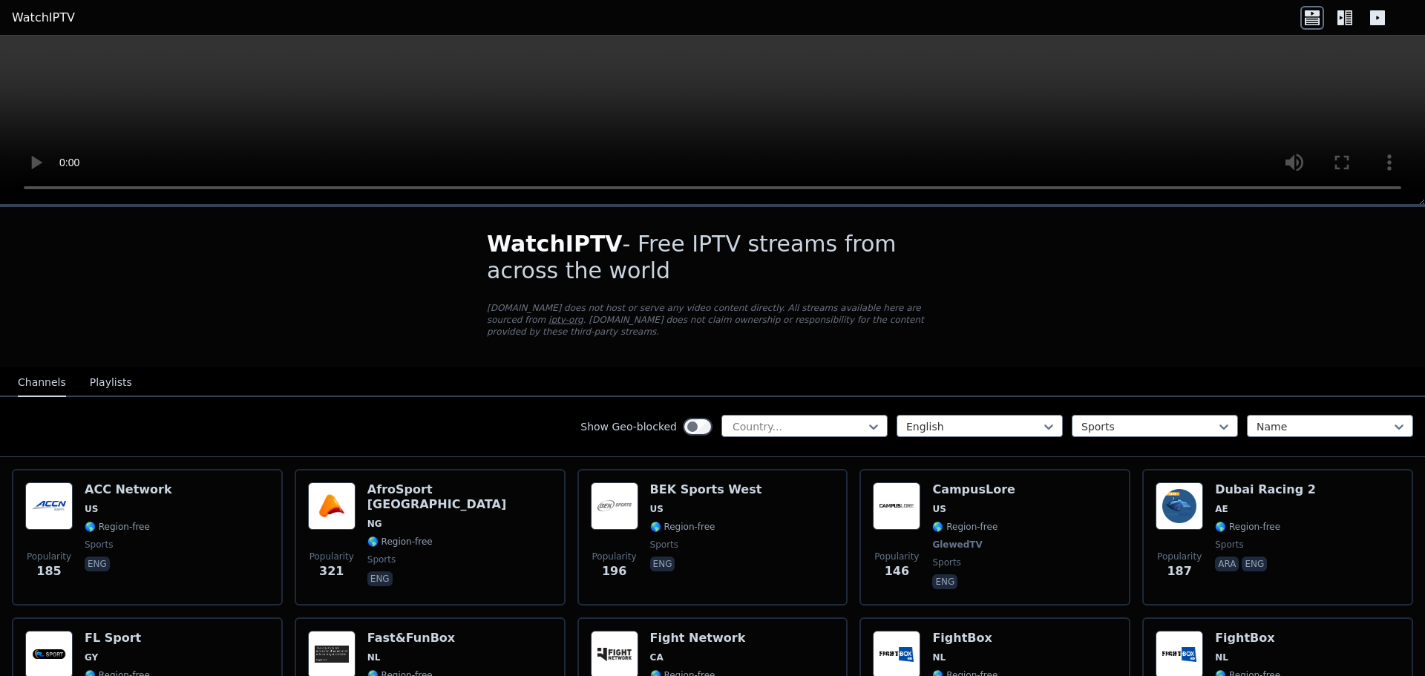
click at [53, 24] on link "WatchIPTV" at bounding box center [43, 18] width 63 height 18
